Goal: Transaction & Acquisition: Purchase product/service

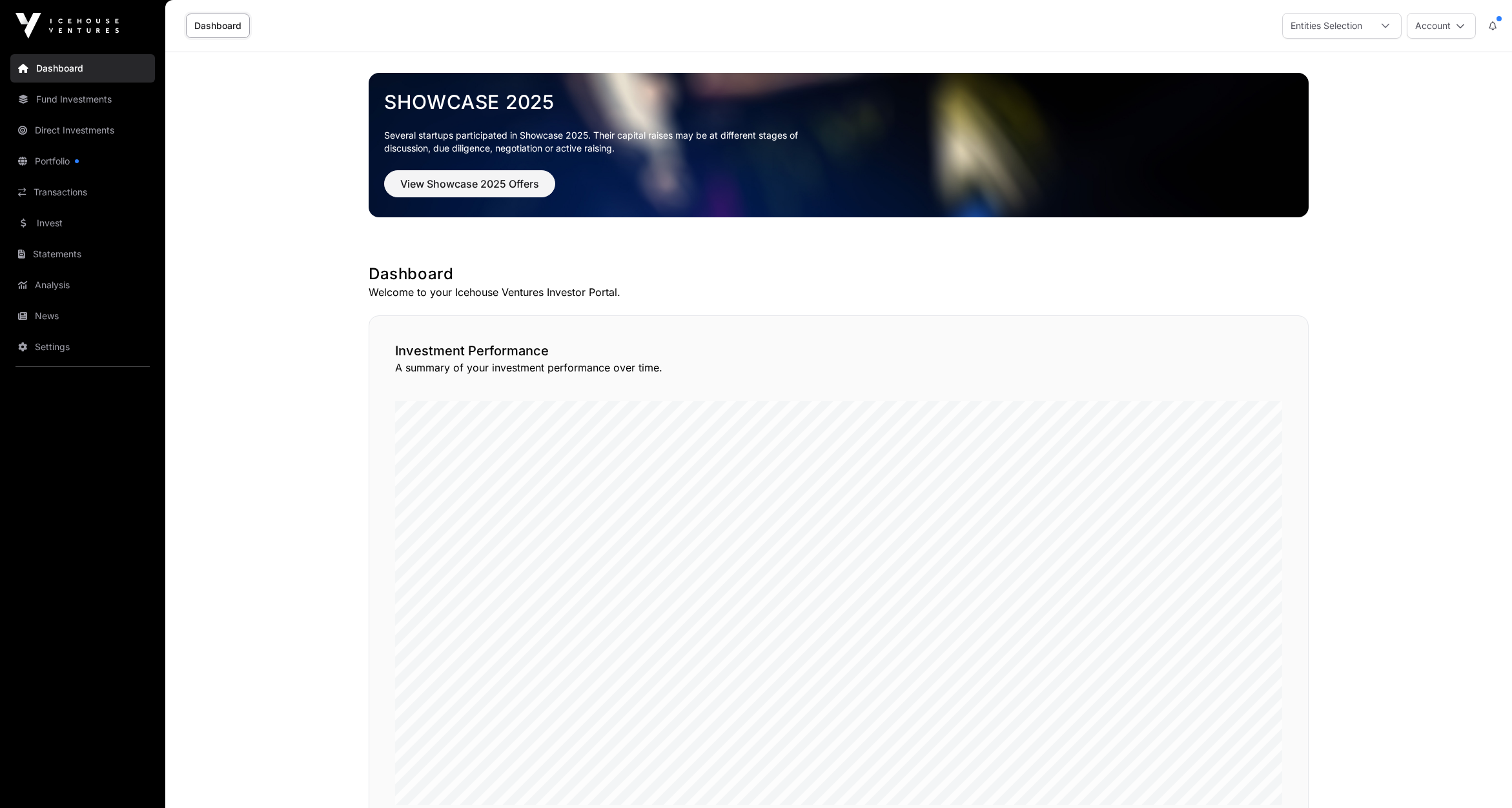
click at [60, 219] on link "Invest" at bounding box center [82, 223] width 144 height 28
click at [59, 223] on link "Invest" at bounding box center [82, 223] width 144 height 28
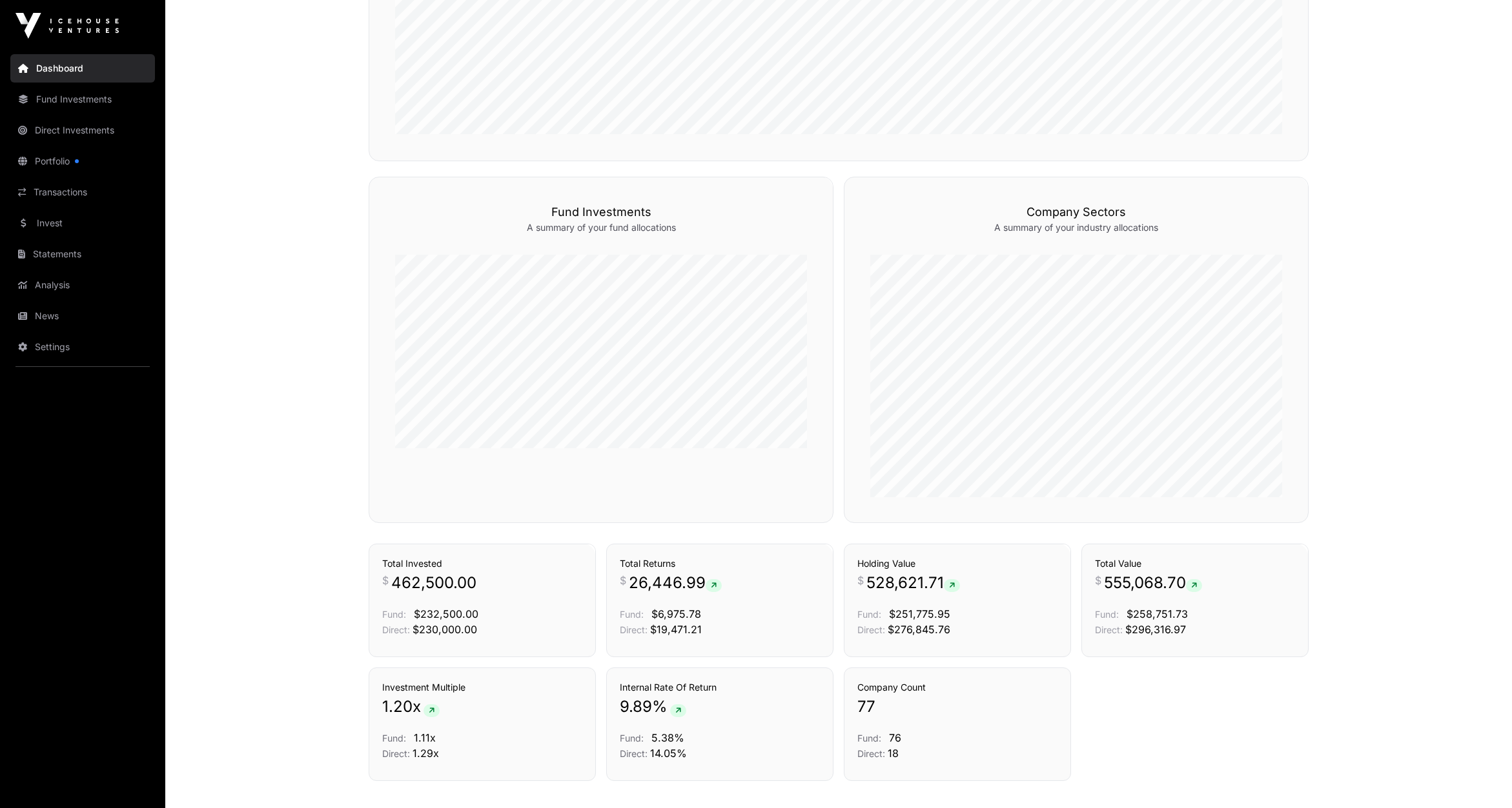
scroll to position [751, 0]
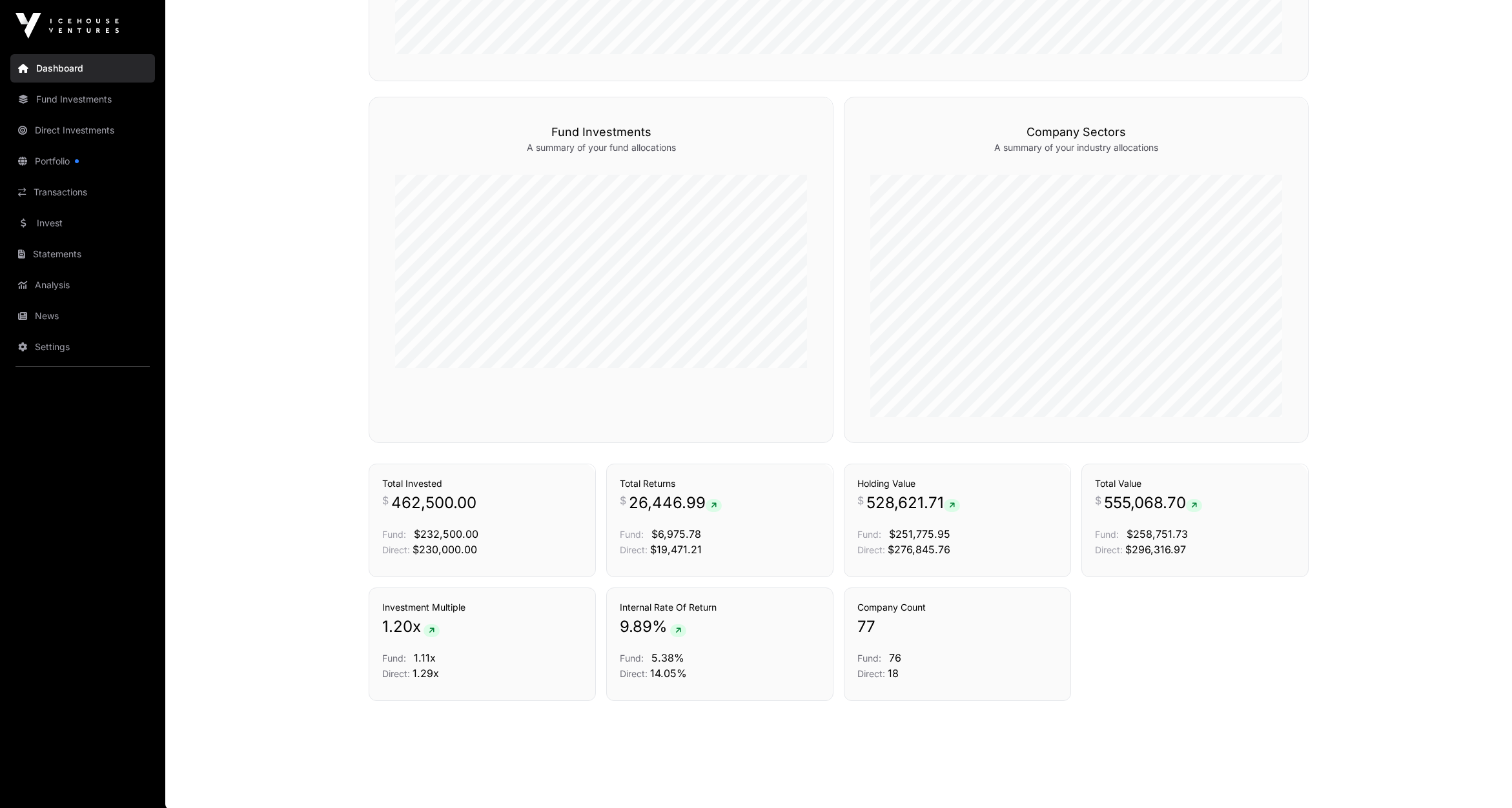
click at [42, 163] on link "Portfolio" at bounding box center [82, 161] width 144 height 28
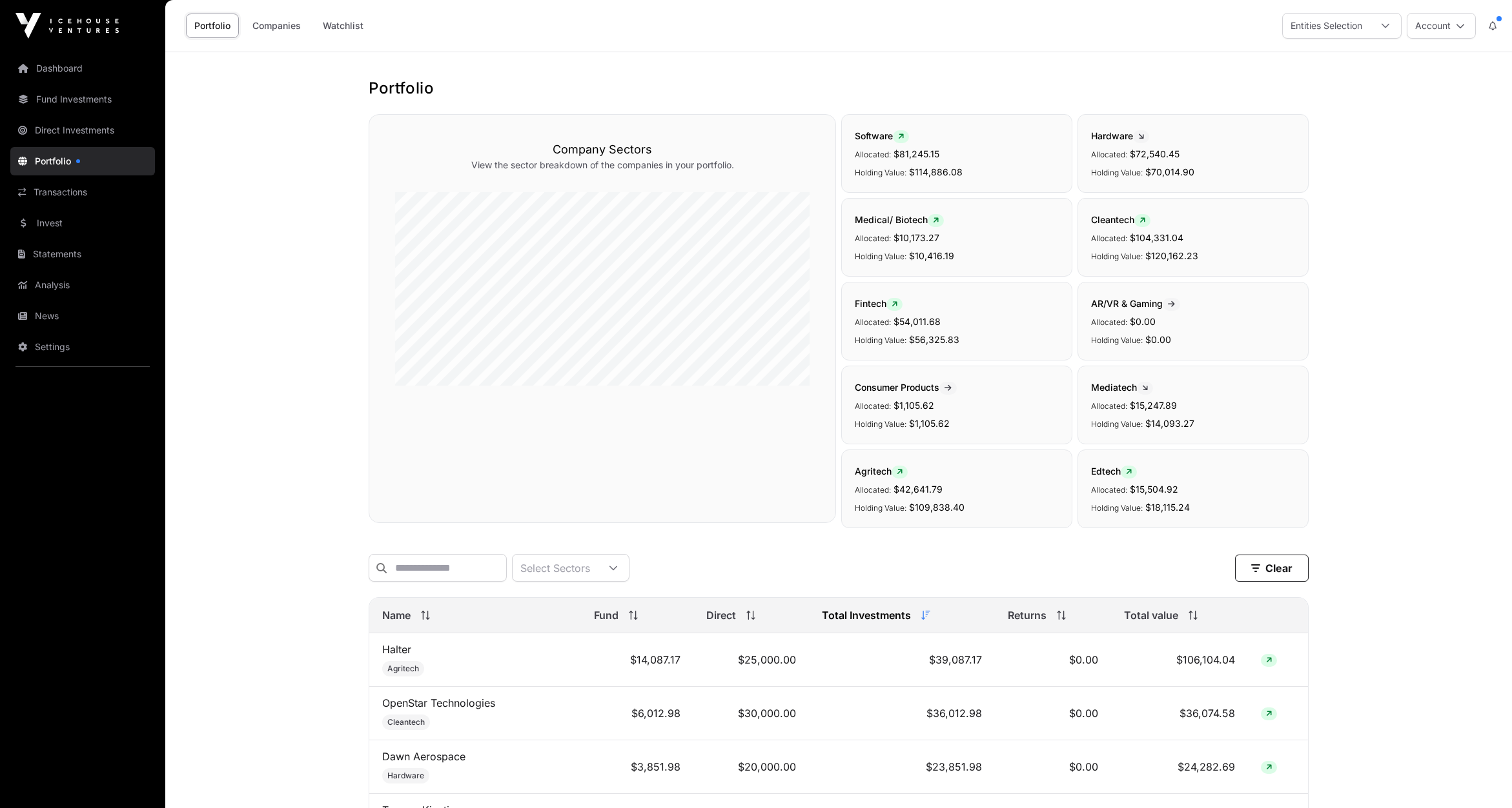
click at [55, 223] on link "Invest" at bounding box center [82, 223] width 144 height 28
click at [42, 225] on link "Invest" at bounding box center [82, 223] width 144 height 28
click at [46, 223] on link "Invest" at bounding box center [82, 223] width 144 height 28
click at [44, 224] on link "Invest" at bounding box center [82, 223] width 144 height 28
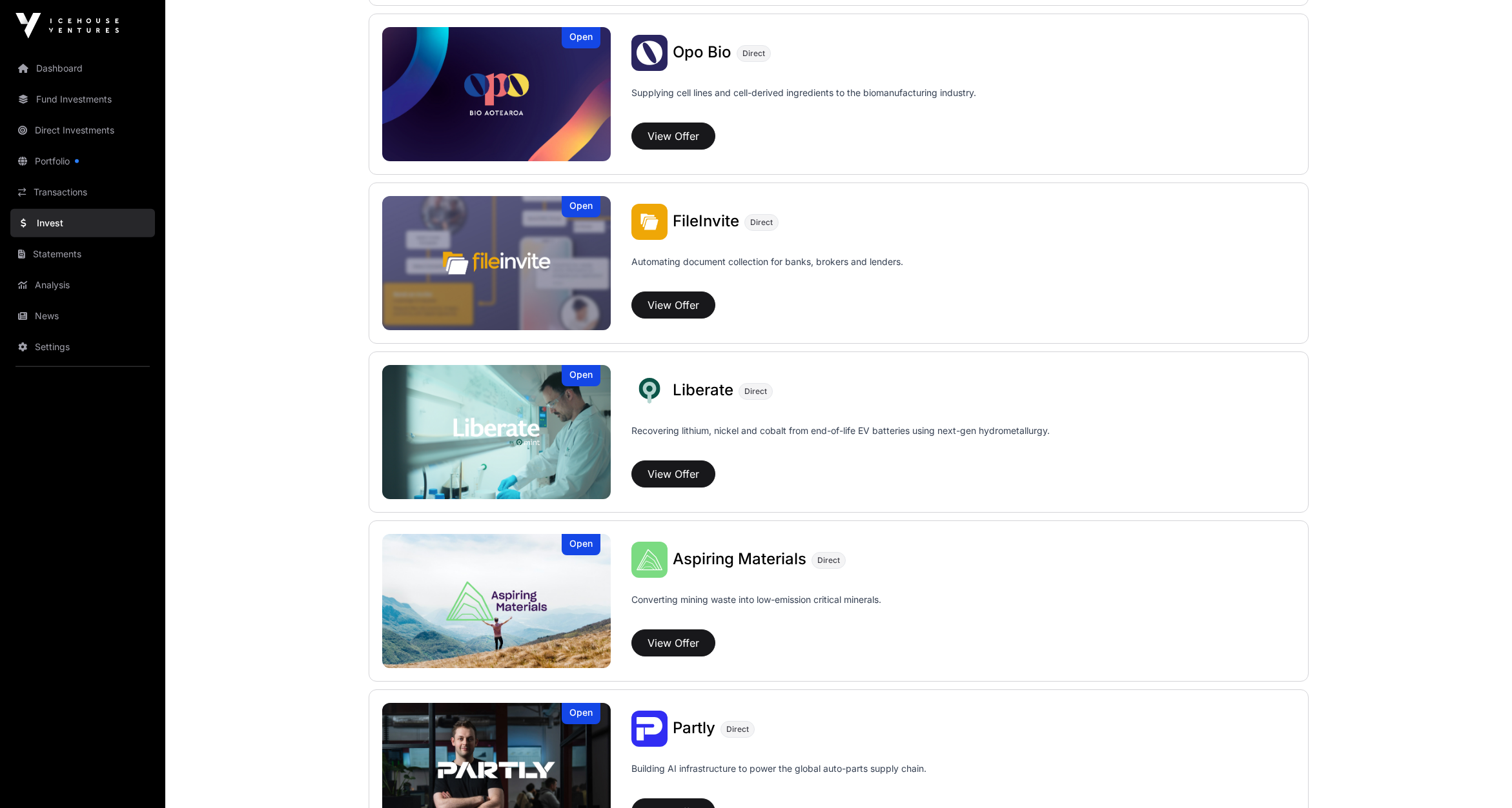
scroll to position [541, 0]
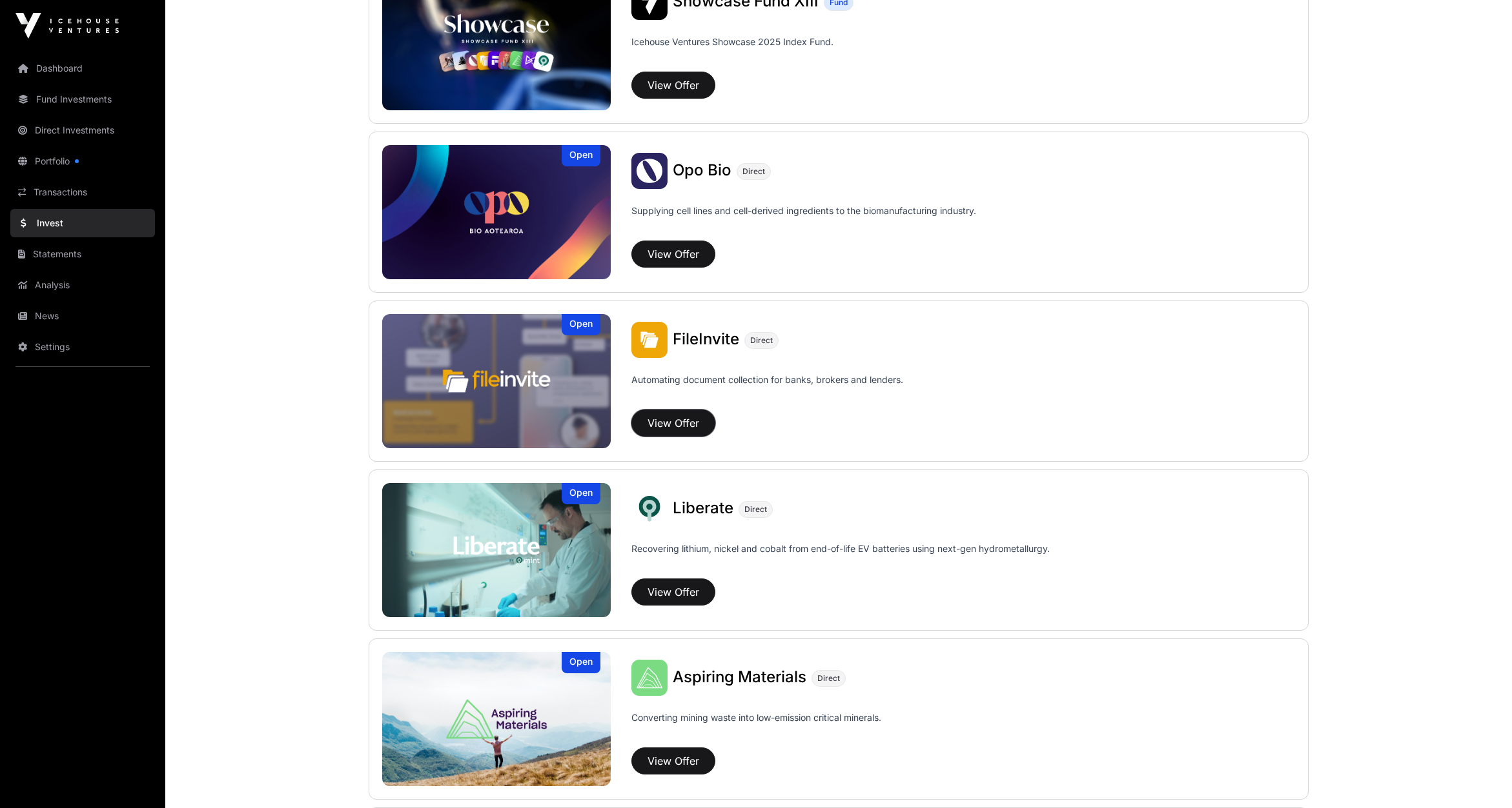
click at [685, 427] on button "View Offer" at bounding box center [673, 423] width 84 height 27
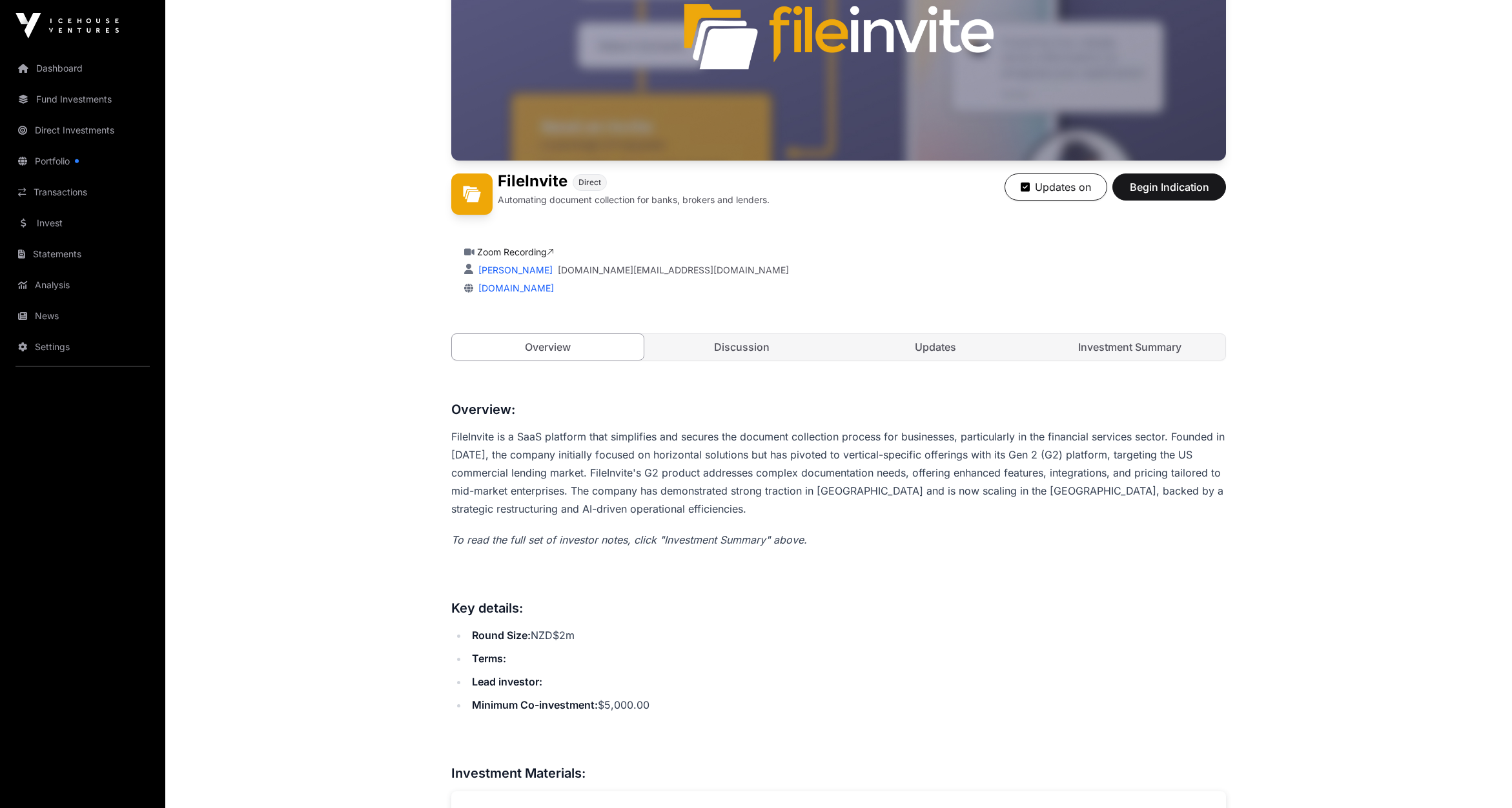
scroll to position [71, 0]
